Goal: Submit feedback/report problem

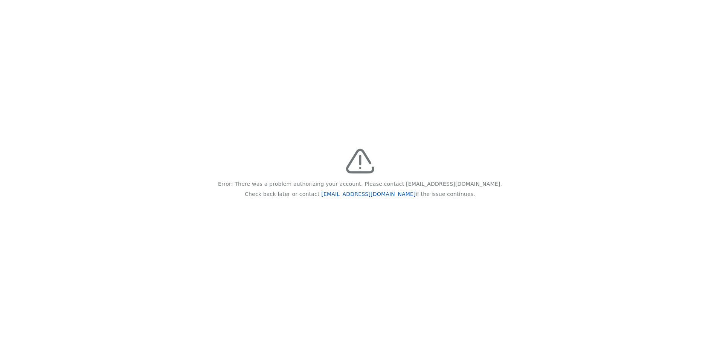
click at [354, 193] on link "[EMAIL_ADDRESS][DOMAIN_NAME]" at bounding box center [368, 194] width 94 height 6
click at [364, 194] on link "feedback@recidiviz.org" at bounding box center [368, 194] width 94 height 6
click at [367, 191] on link "[EMAIL_ADDRESS][DOMAIN_NAME]" at bounding box center [368, 194] width 94 height 6
click at [367, 194] on link "[EMAIL_ADDRESS][DOMAIN_NAME]" at bounding box center [368, 194] width 94 height 6
drag, startPoint x: 337, startPoint y: 195, endPoint x: 396, endPoint y: 190, distance: 59.7
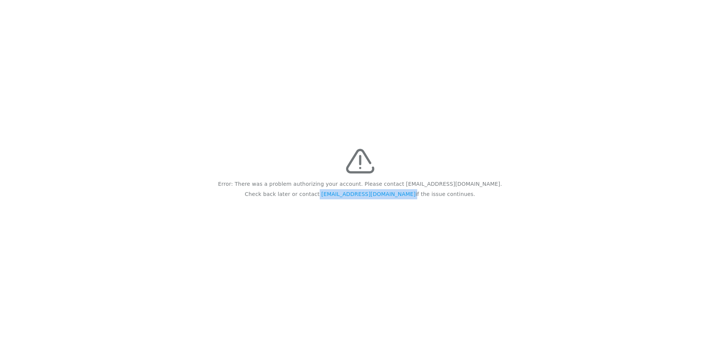
click at [396, 190] on p "Check back later or contact [EMAIL_ADDRESS][DOMAIN_NAME] if the issue continues." at bounding box center [360, 194] width 230 height 10
drag, startPoint x: 396, startPoint y: 190, endPoint x: 382, endPoint y: 195, distance: 15.4
copy p "[EMAIL_ADDRESS][DOMAIN_NAME]"
